Goal: Information Seeking & Learning: Learn about a topic

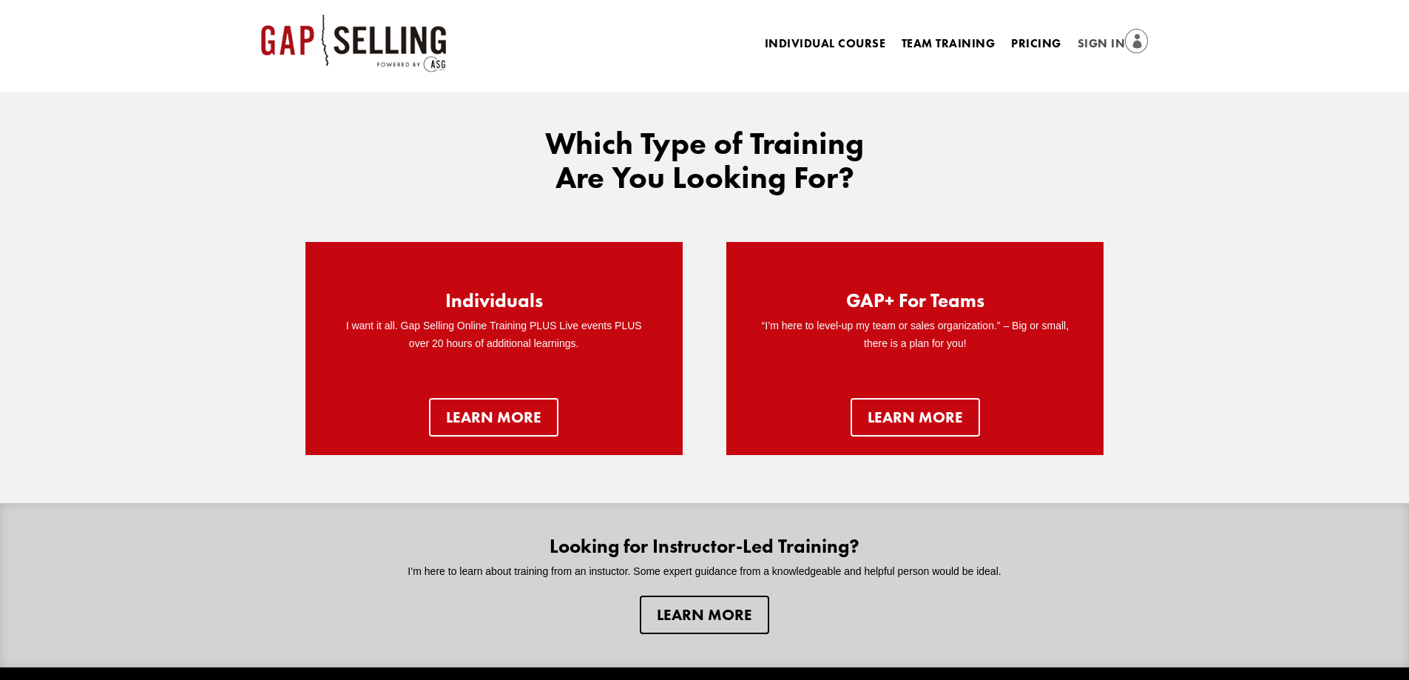
drag, startPoint x: 0, startPoint y: 0, endPoint x: 1102, endPoint y: 36, distance: 1102.1
click at [1102, 36] on link "Sign In" at bounding box center [1113, 44] width 71 height 21
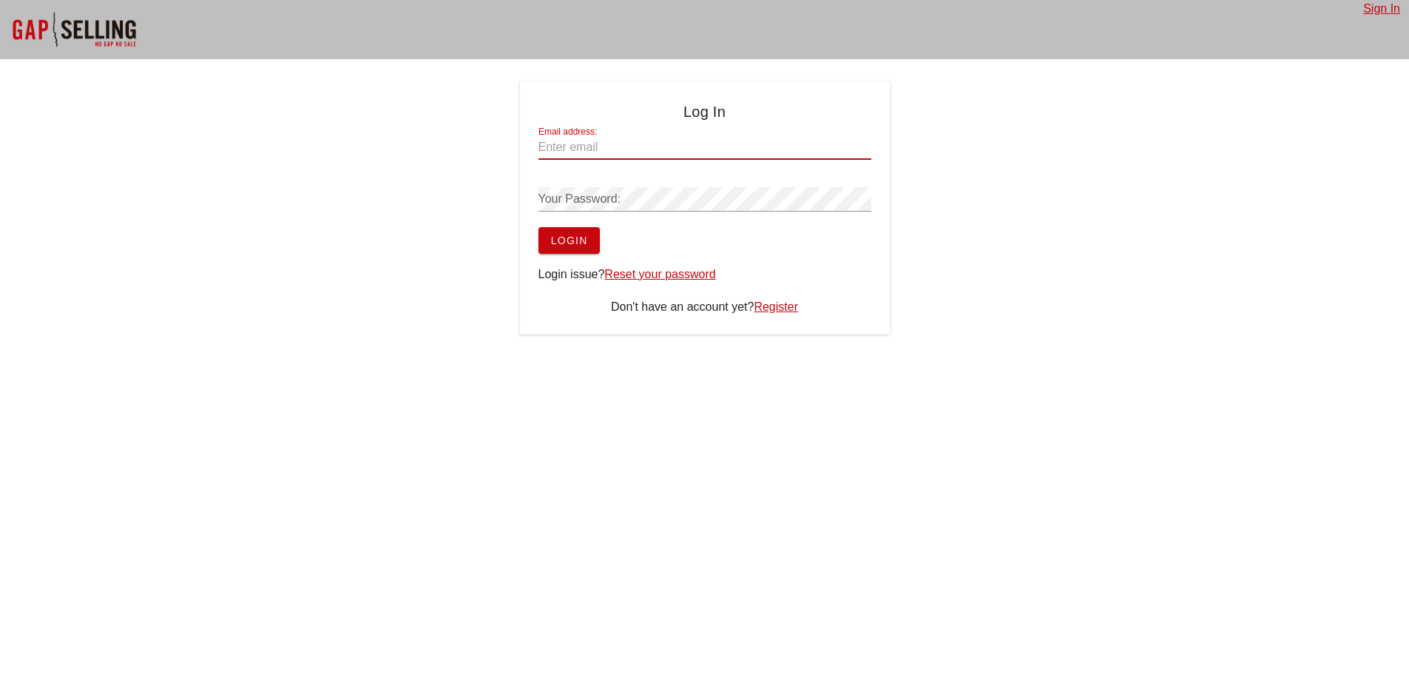
click at [615, 149] on input "Email address:" at bounding box center [705, 147] width 333 height 24
paste input "vvranjes@zscaler.com"
type input "vvranjes@zscaler.com"
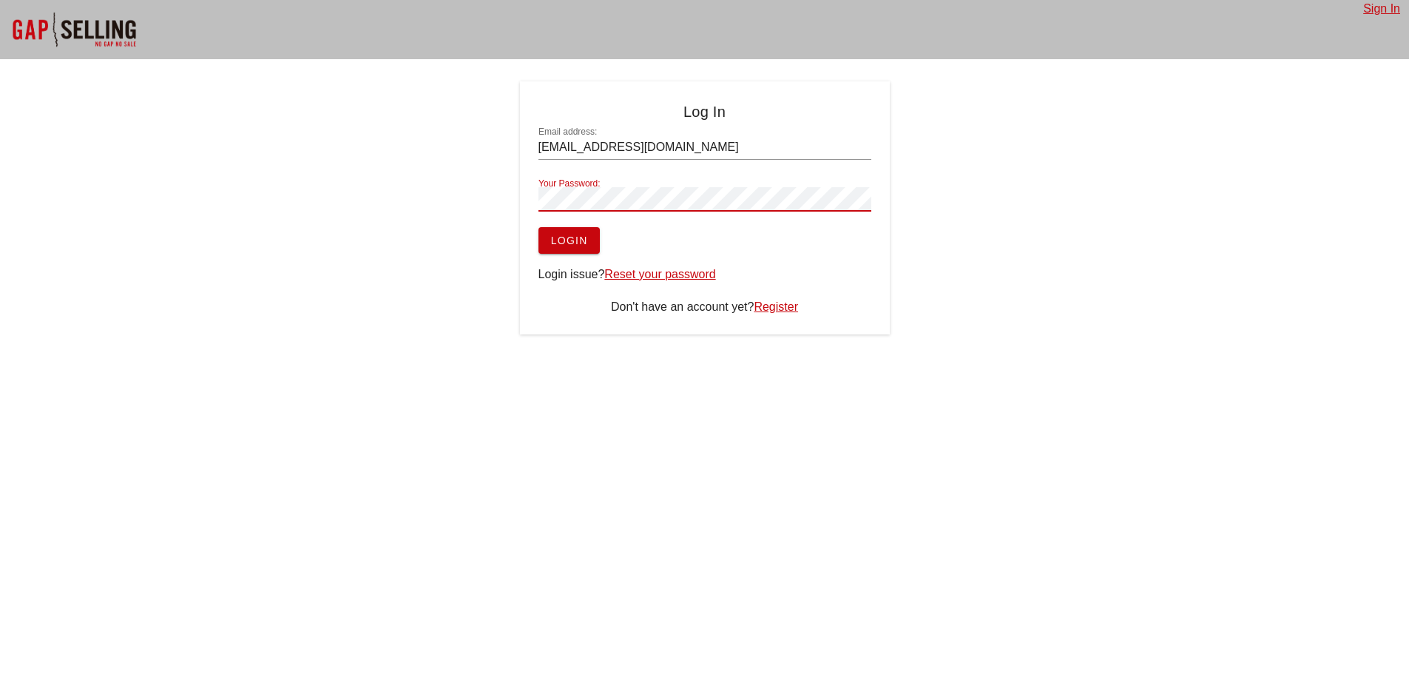
click at [564, 233] on button "Login" at bounding box center [569, 240] width 61 height 27
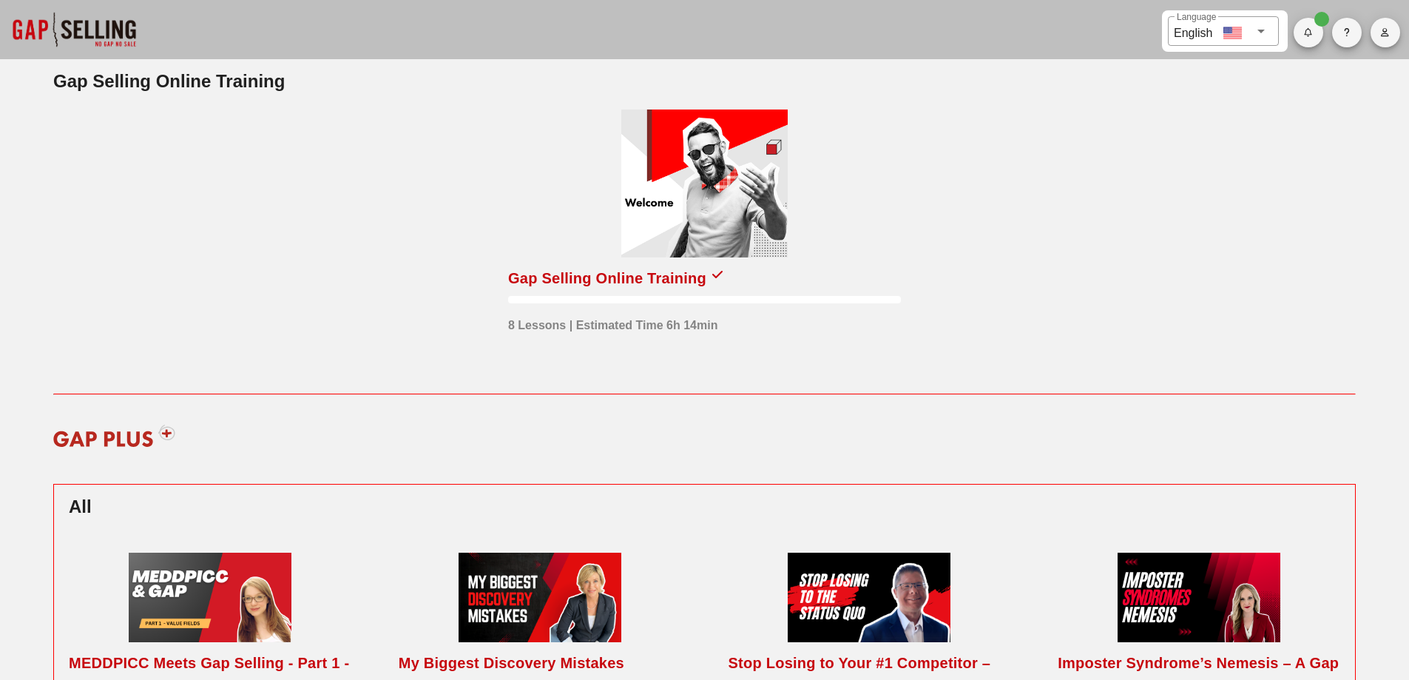
click at [577, 278] on div "Gap Selling Online Training" at bounding box center [607, 278] width 198 height 24
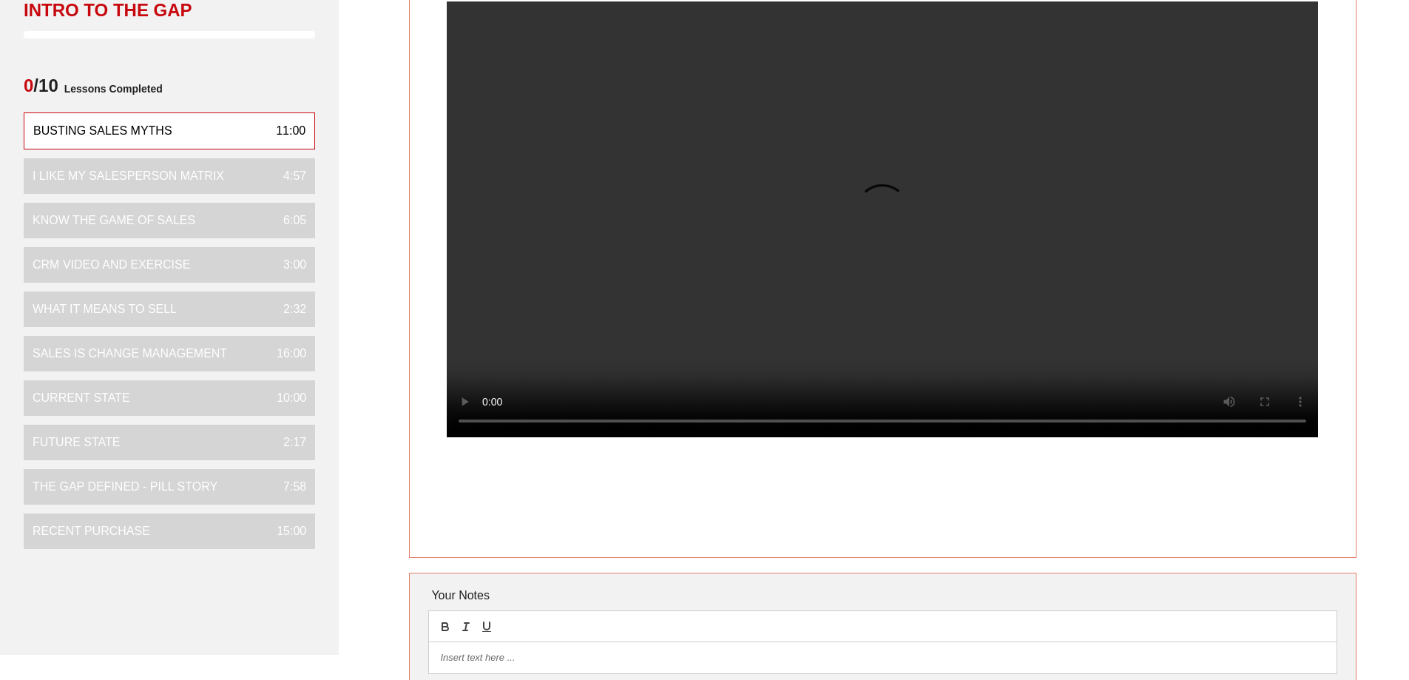
scroll to position [74, 0]
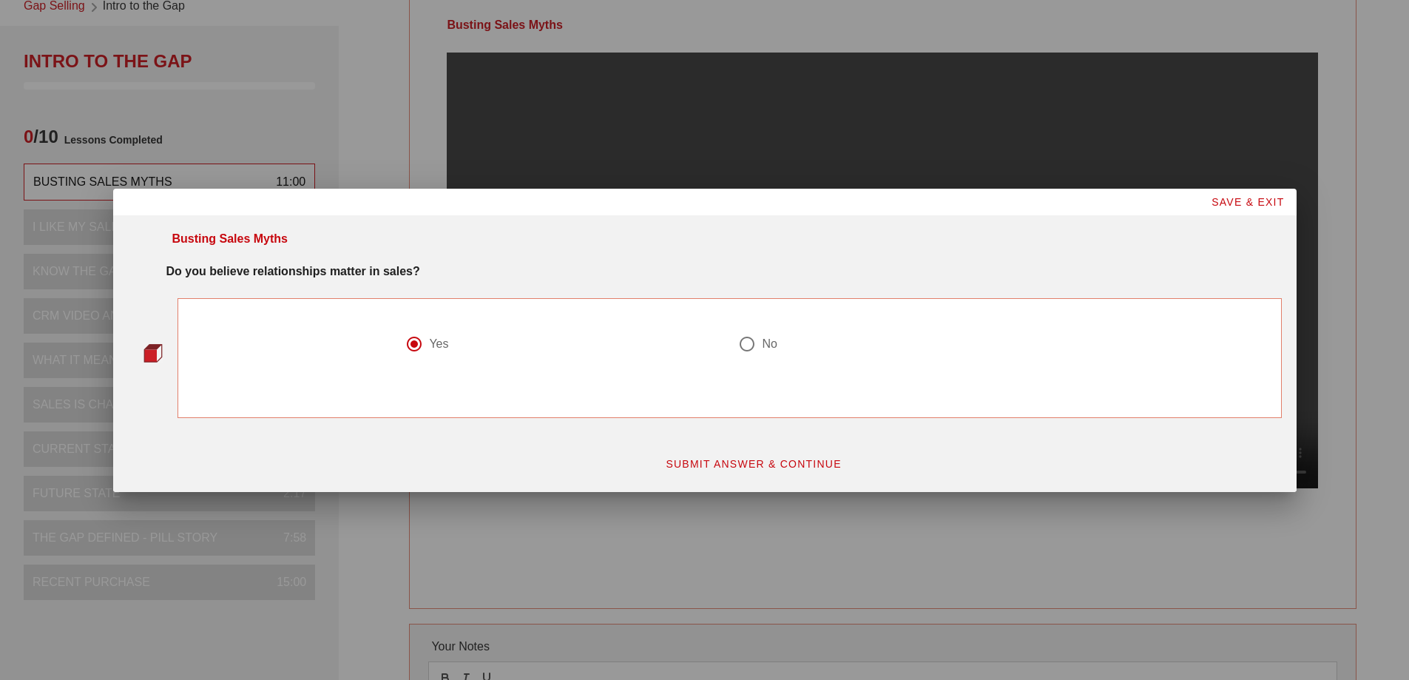
click at [707, 468] on span "SUBMIT ANSWER & CONTINUE" at bounding box center [753, 464] width 177 height 12
